Goal: Answer question/provide support

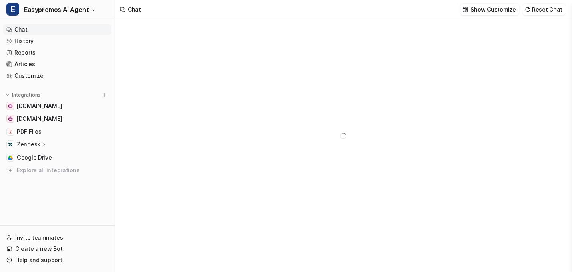
type textarea "**********"
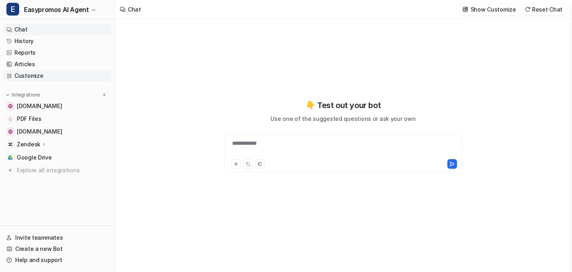
click at [40, 78] on link "Customize" at bounding box center [57, 75] width 108 height 11
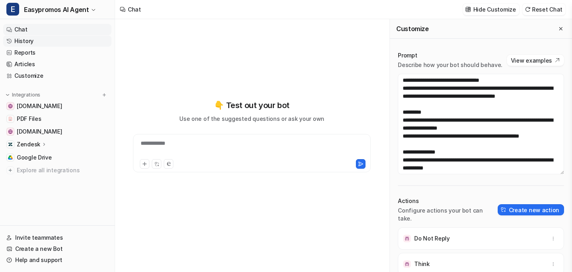
click at [25, 39] on link "History" at bounding box center [57, 41] width 108 height 11
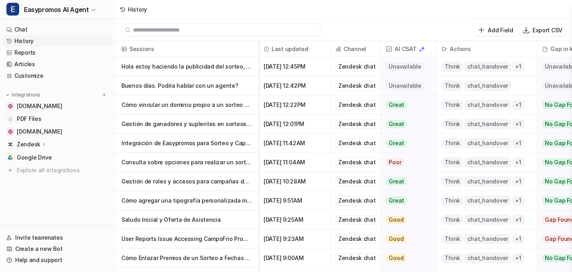
click at [213, 103] on p "Cómo vincular un dominio propio a un sorteo en la plataforma" at bounding box center [186, 104] width 131 height 19
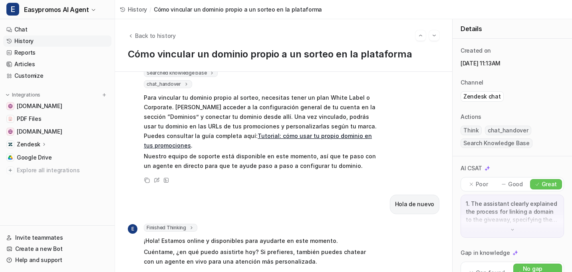
scroll to position [60, 0]
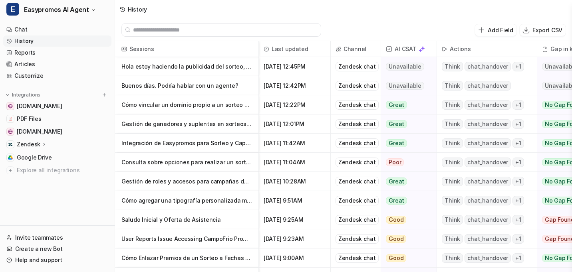
click at [203, 86] on p "Buenos días. Podría hablar con un agente?" at bounding box center [186, 85] width 131 height 19
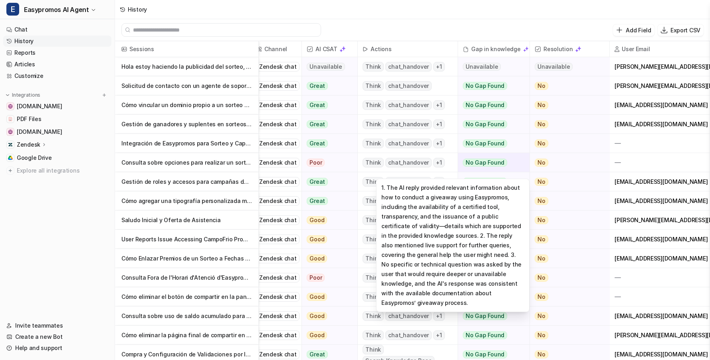
scroll to position [0, 79]
